Goal: Task Accomplishment & Management: Use online tool/utility

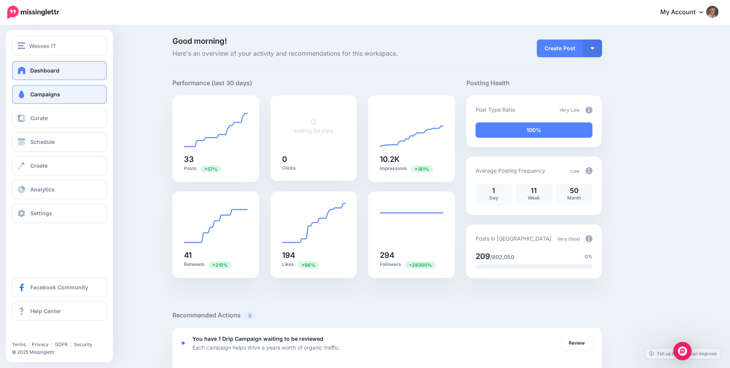
click at [36, 97] on link "Campaigns" at bounding box center [59, 94] width 95 height 19
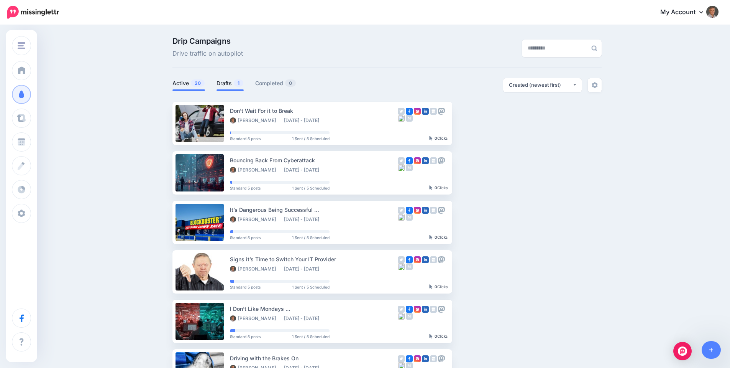
click at [227, 83] on link "Drafts 1" at bounding box center [230, 83] width 27 height 9
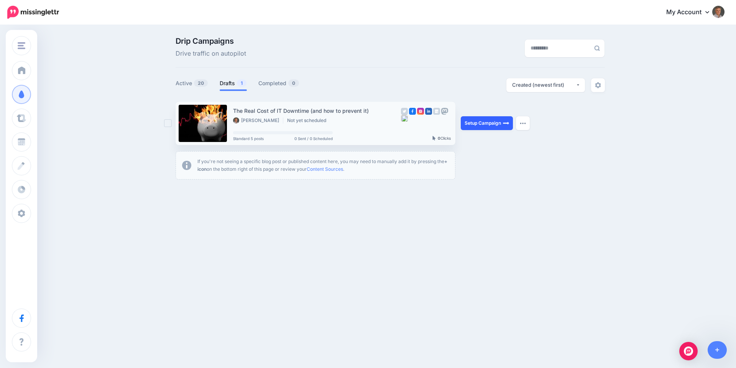
click at [477, 123] on link "Setup Campaign" at bounding box center [487, 123] width 52 height 14
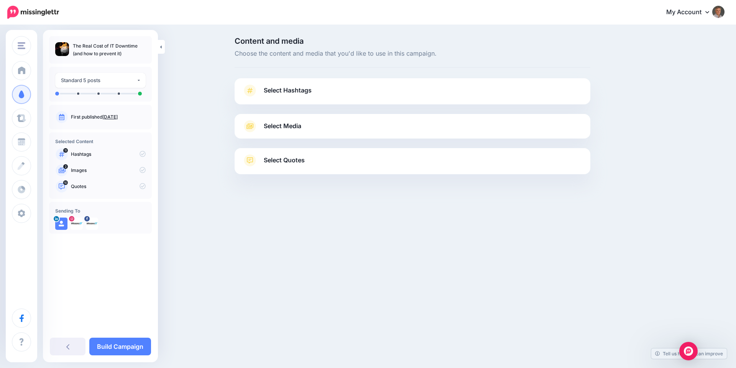
click at [284, 92] on span "Select Hashtags" at bounding box center [288, 90] width 48 height 10
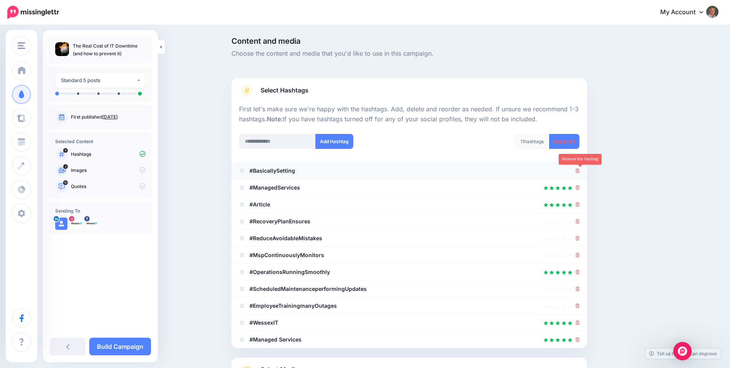
click at [580, 170] on icon at bounding box center [578, 170] width 4 height 5
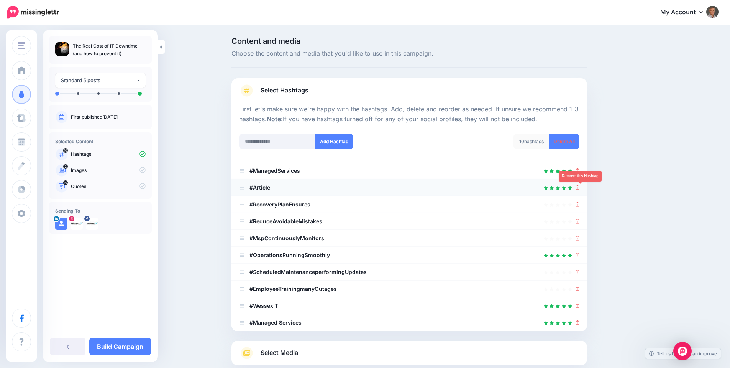
click at [580, 188] on icon at bounding box center [578, 187] width 4 height 5
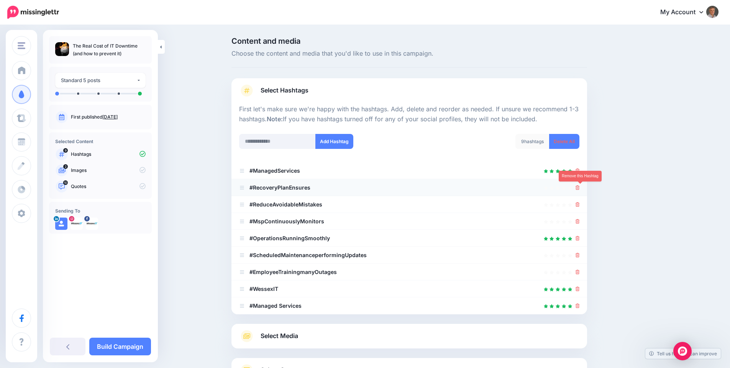
click at [580, 189] on icon at bounding box center [578, 187] width 4 height 5
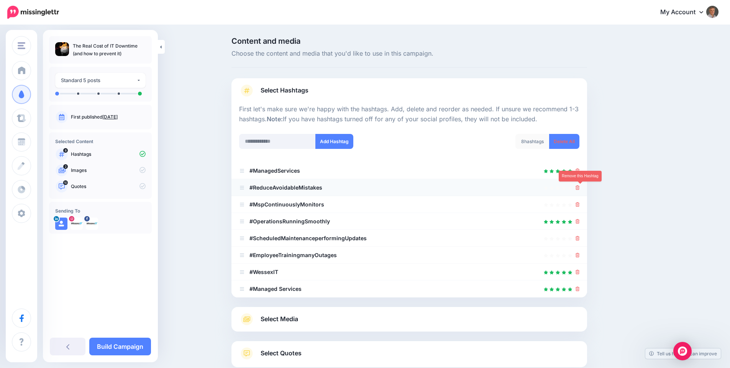
click at [580, 189] on icon at bounding box center [578, 187] width 4 height 5
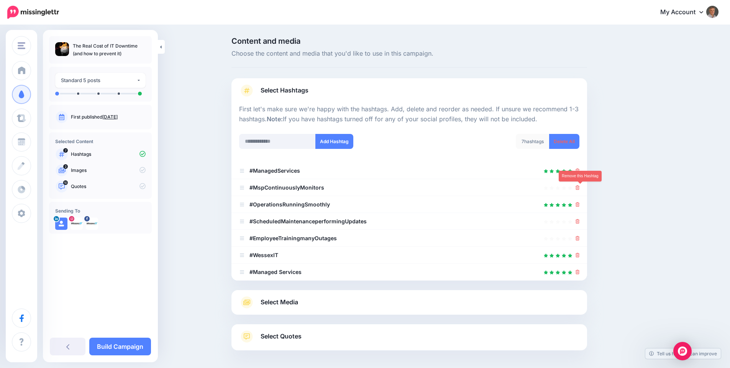
click at [580, 189] on icon at bounding box center [578, 187] width 4 height 5
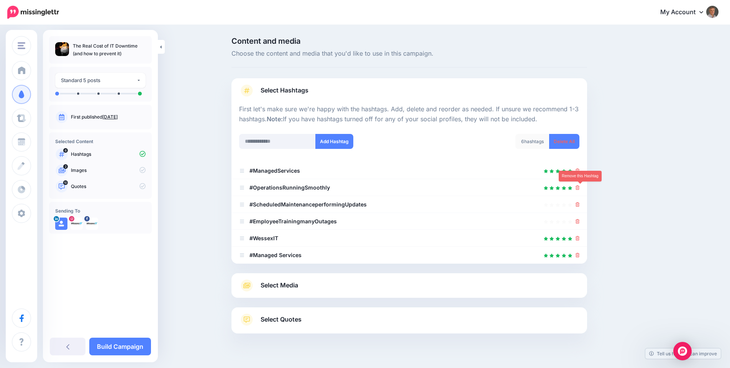
click at [580, 189] on icon at bounding box center [578, 187] width 4 height 5
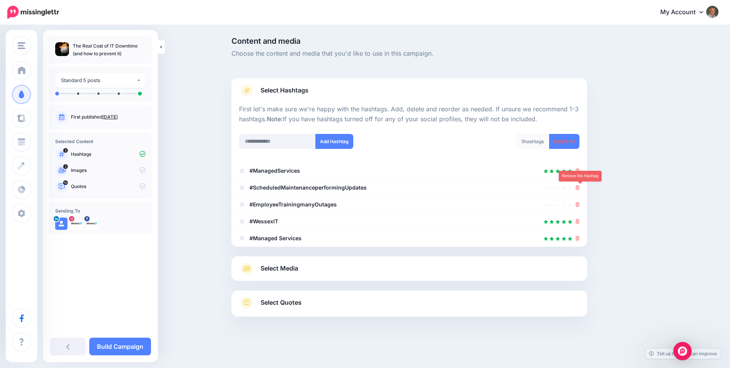
click at [580, 189] on icon at bounding box center [578, 187] width 4 height 5
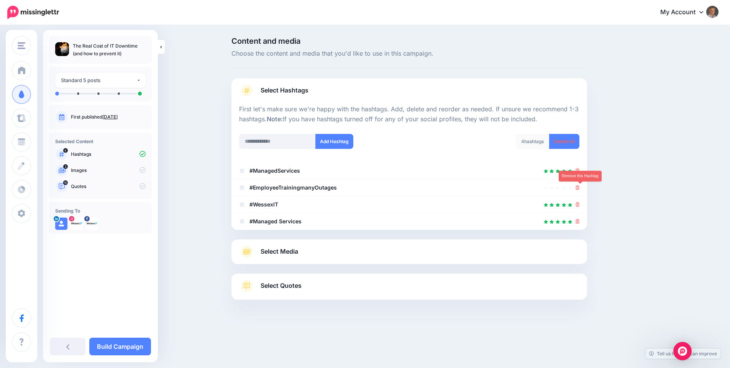
click at [580, 189] on icon at bounding box center [578, 187] width 4 height 5
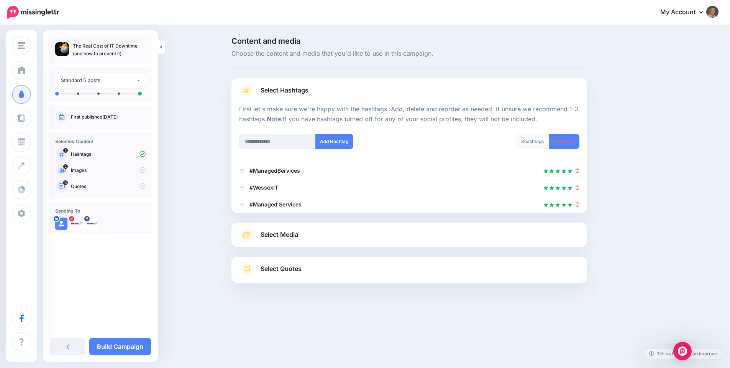
click at [298, 235] on span "Select Media" at bounding box center [280, 234] width 38 height 10
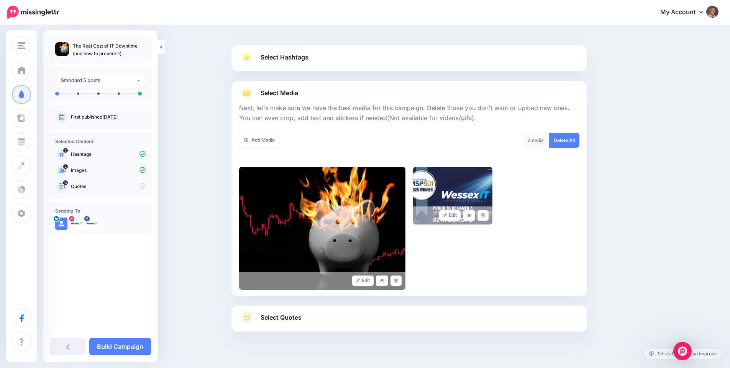
scroll to position [57, 0]
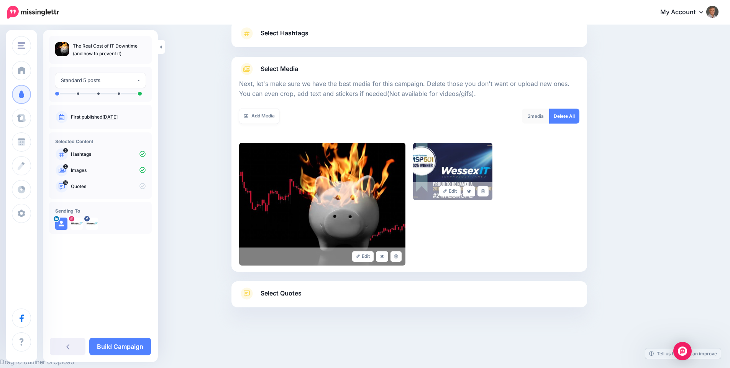
click at [285, 292] on span "Select Quotes" at bounding box center [281, 293] width 41 height 10
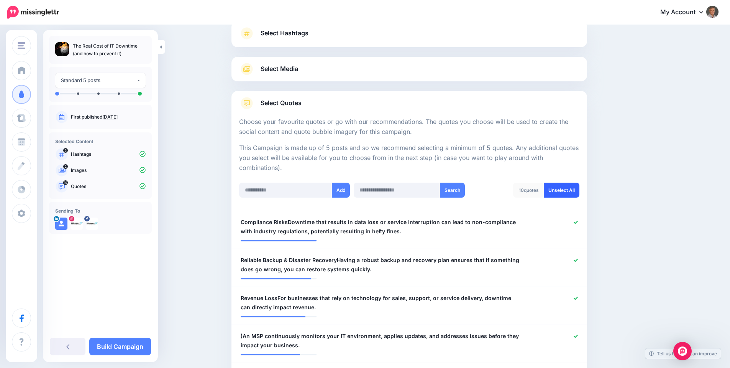
click at [572, 191] on link "Unselect All" at bounding box center [562, 189] width 36 height 15
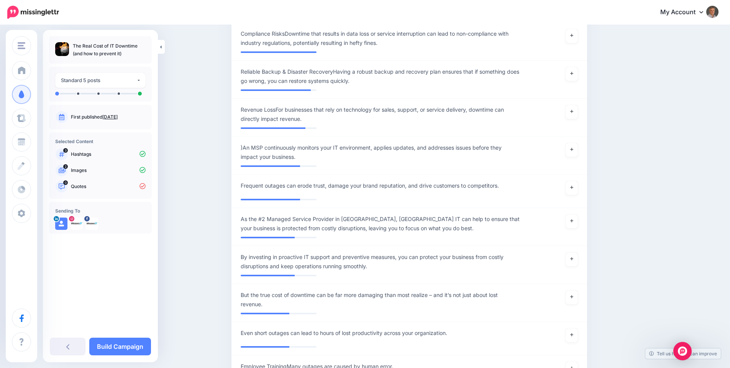
scroll to position [281, 0]
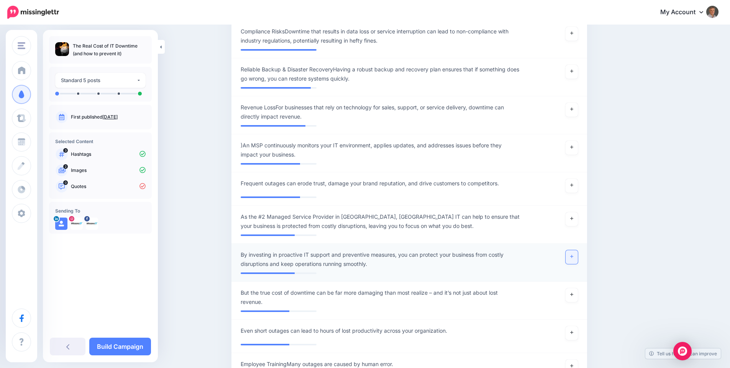
click at [572, 258] on link at bounding box center [572, 257] width 12 height 14
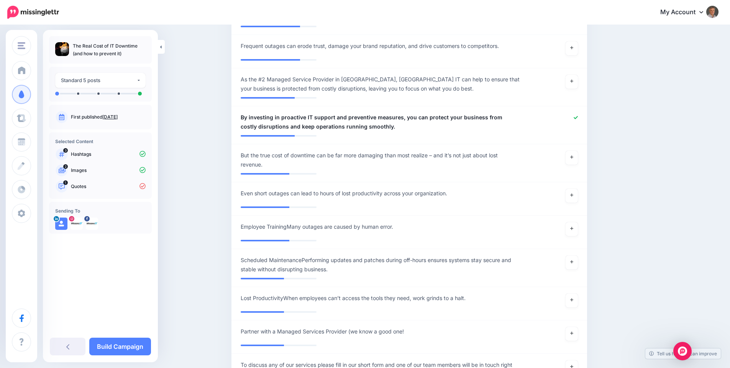
scroll to position [422, 0]
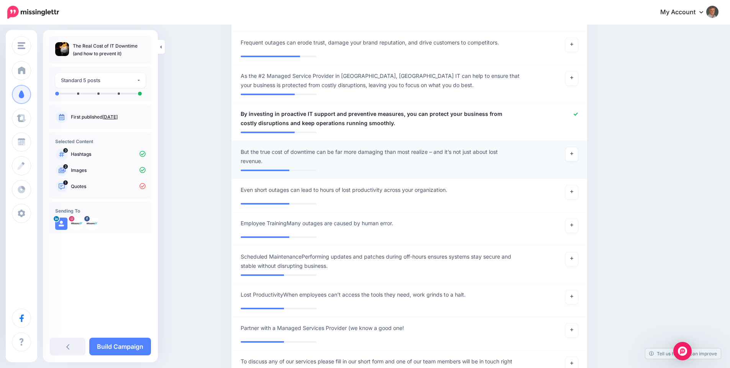
click at [306, 156] on span "But the true cost of downtime can be far more damaging than most realize – and …" at bounding box center [380, 156] width 279 height 18
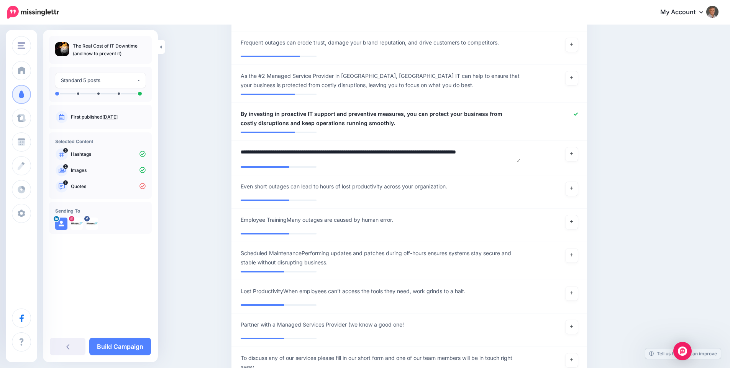
drag, startPoint x: 255, startPoint y: 151, endPoint x: 233, endPoint y: 151, distance: 21.8
click at [233, 151] on div "Content and media Choose the content and media that you'd like to use in this c…" at bounding box center [409, 226] width 367 height 1221
type textarea "**********"
click at [630, 232] on div "Content and media Choose the content and media that you'd like to use in this c…" at bounding box center [446, 226] width 441 height 1221
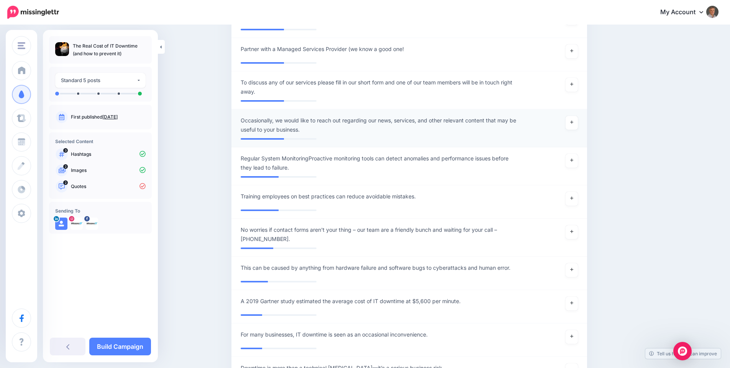
scroll to position [703, 0]
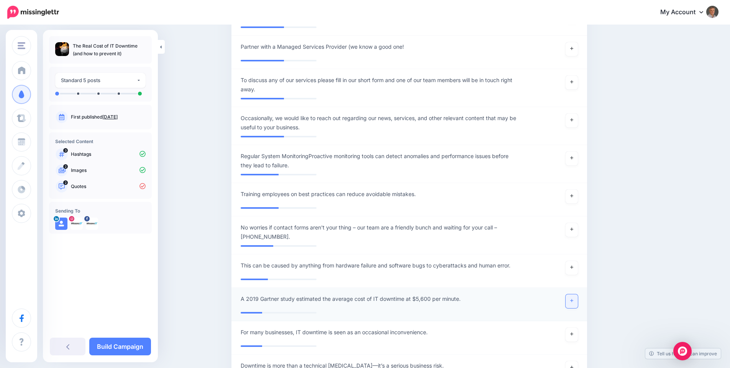
click at [573, 301] on link at bounding box center [572, 301] width 12 height 14
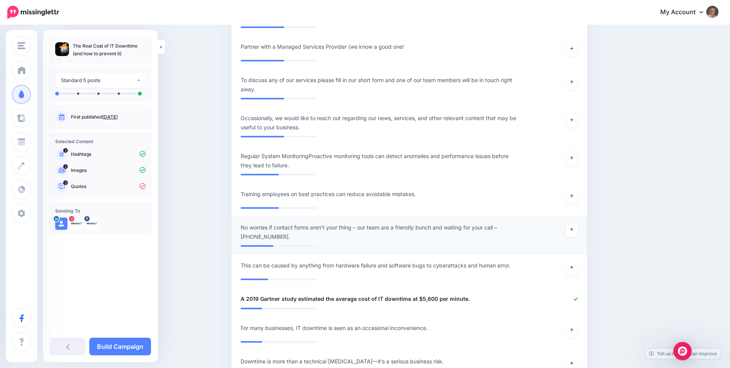
scroll to position [843, 0]
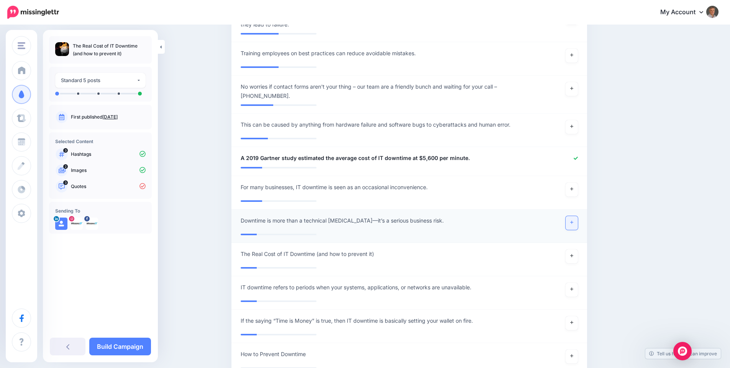
click at [573, 223] on icon at bounding box center [571, 222] width 3 height 4
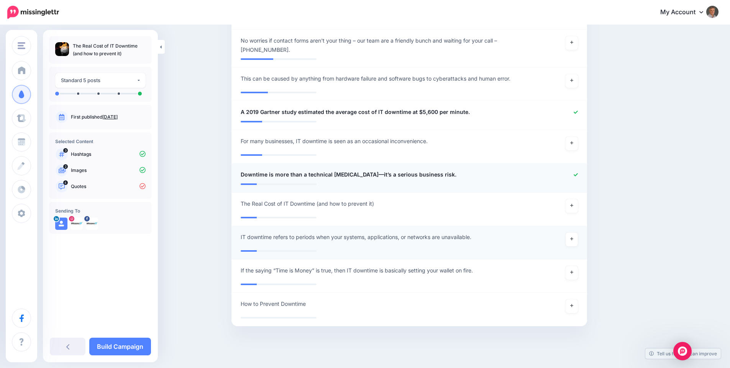
scroll to position [908, 0]
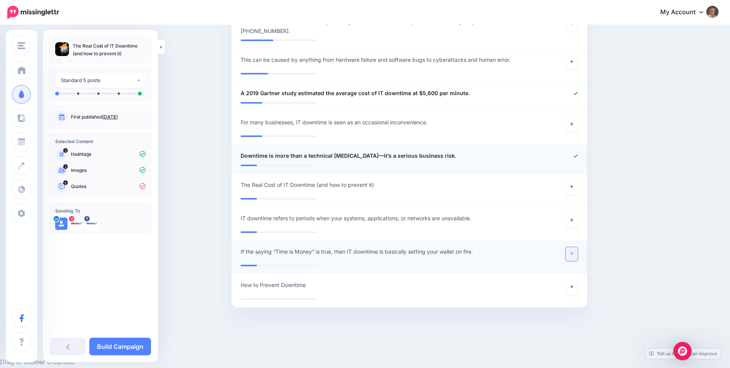
click at [573, 254] on icon at bounding box center [571, 253] width 3 height 4
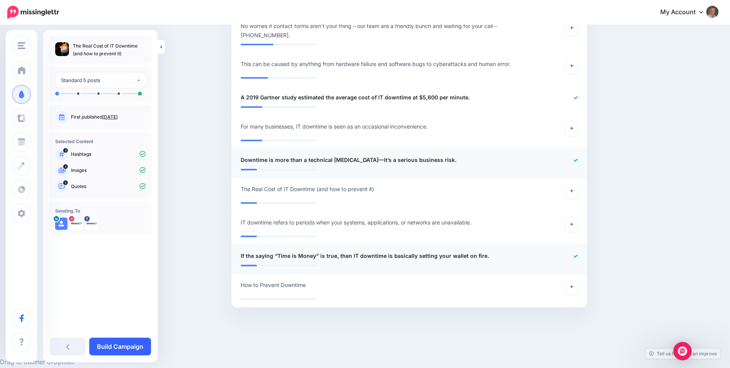
click at [126, 343] on link "Build Campaign" at bounding box center [120, 346] width 62 height 18
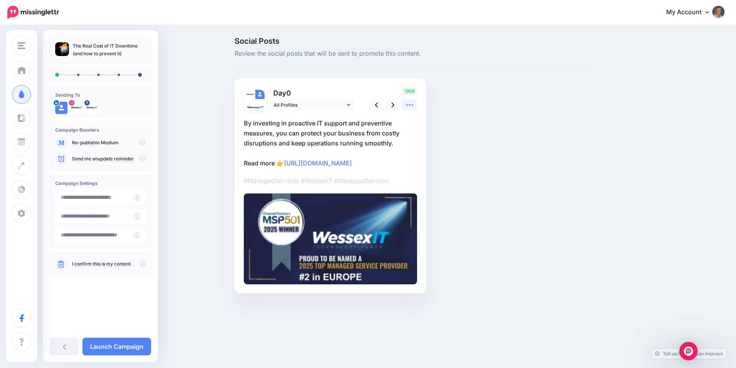
click at [410, 107] on icon at bounding box center [409, 105] width 8 height 8
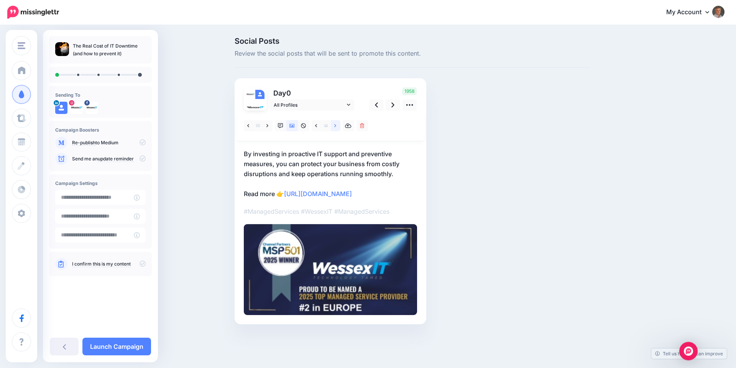
click at [336, 125] on icon at bounding box center [335, 125] width 2 height 3
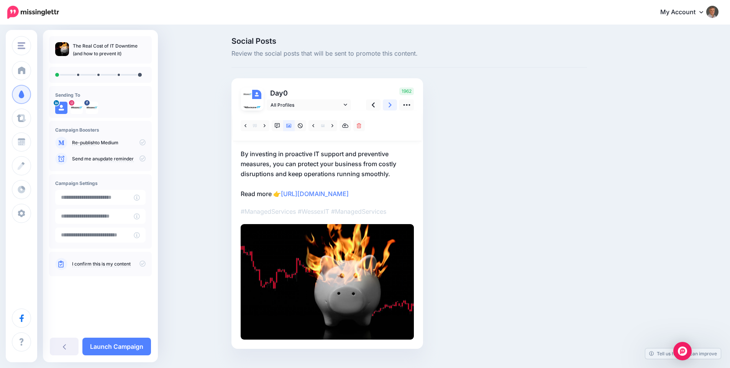
click at [391, 106] on icon at bounding box center [390, 105] width 3 height 8
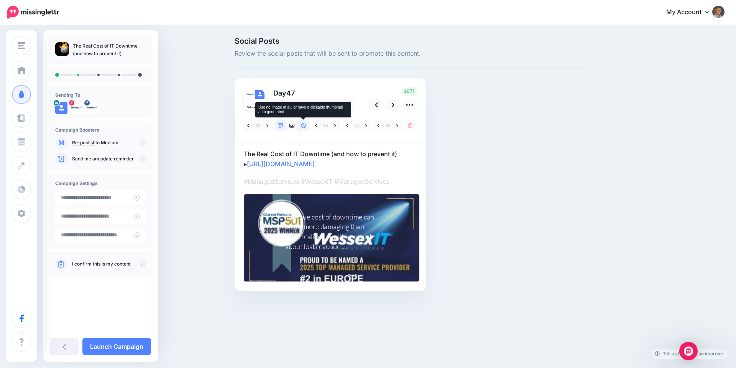
click at [301, 126] on icon at bounding box center [303, 125] width 5 height 5
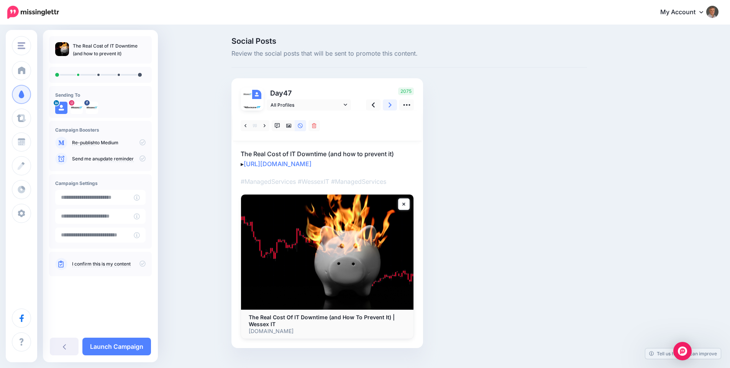
click at [391, 105] on icon at bounding box center [390, 105] width 3 height 8
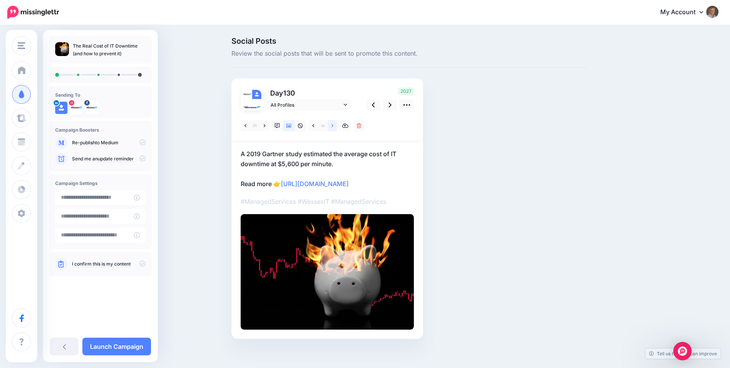
click at [333, 126] on icon at bounding box center [333, 125] width 2 height 5
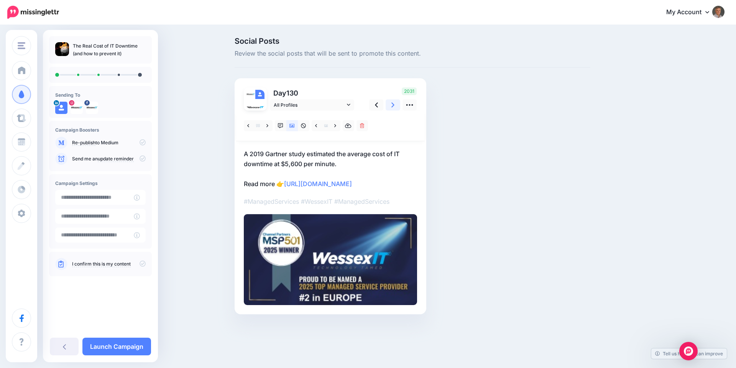
click at [389, 105] on link at bounding box center [393, 104] width 15 height 11
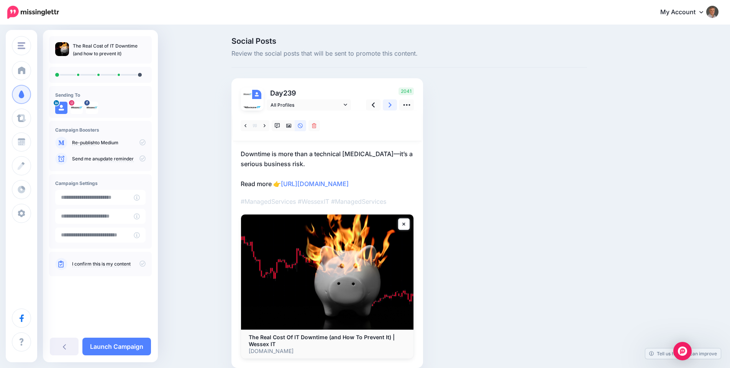
click at [391, 105] on icon at bounding box center [390, 105] width 3 height 8
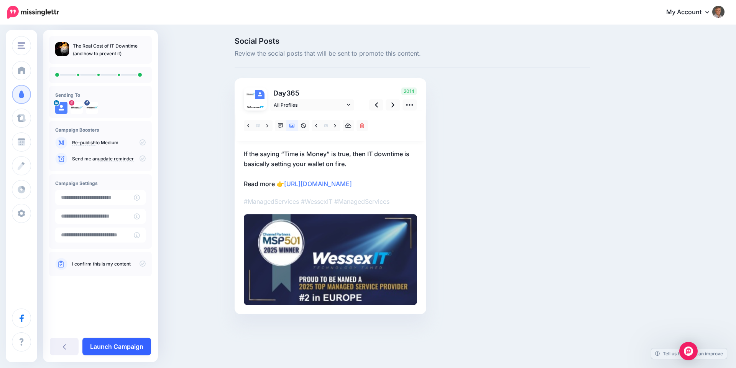
click at [126, 343] on link "Launch Campaign" at bounding box center [116, 346] width 69 height 18
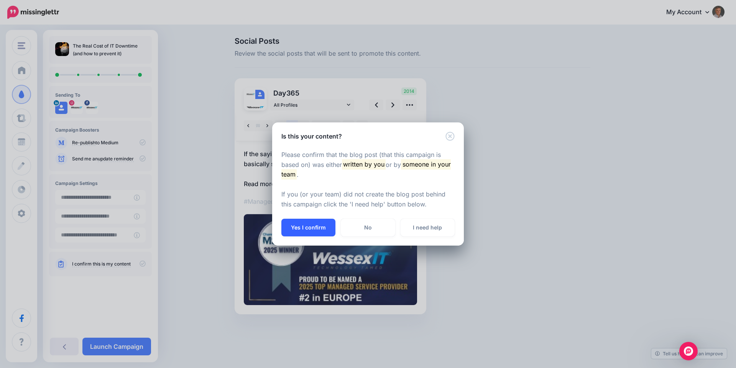
click at [302, 226] on button "Yes I confirm" at bounding box center [308, 227] width 54 height 18
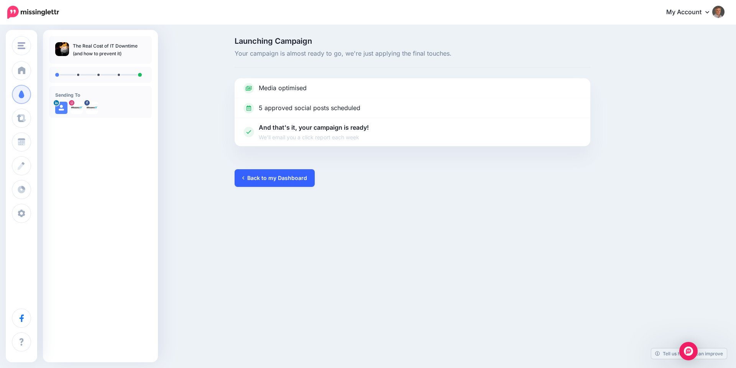
click at [274, 179] on link "Back to my Dashboard" at bounding box center [275, 178] width 80 height 18
